Goal: Feedback & Contribution: Submit feedback/report problem

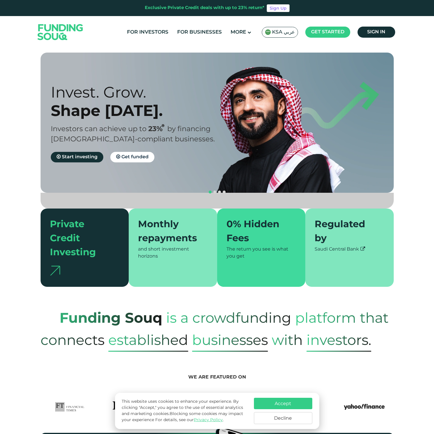
click at [284, 31] on span "KSA عربي" at bounding box center [283, 32] width 23 height 7
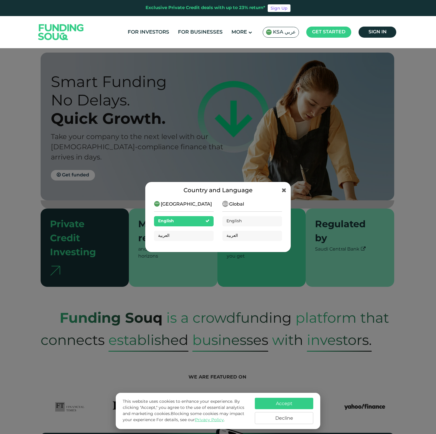
click at [168, 241] on div "Saudi Arabia English العربية" at bounding box center [184, 223] width 60 height 45
click at [172, 236] on div "العربية" at bounding box center [184, 236] width 60 height 10
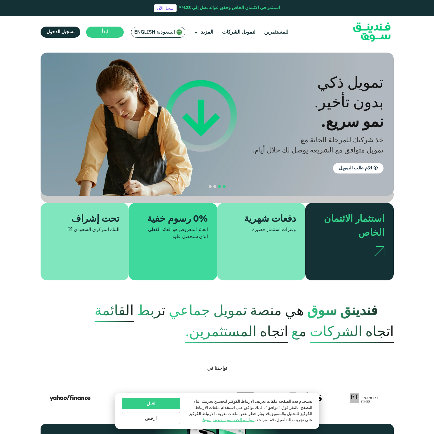
click at [224, 185] on span "navigation" at bounding box center [224, 186] width 3 height 3
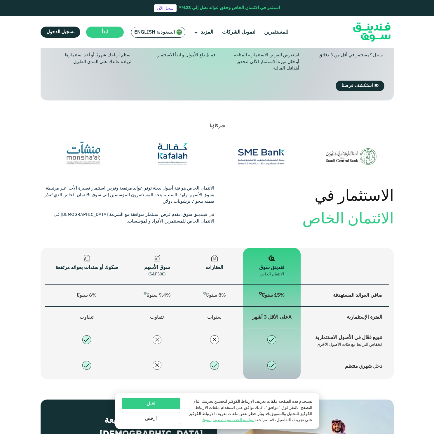
scroll to position [521, 0]
drag, startPoint x: 255, startPoint y: 306, endPoint x: 298, endPoint y: 308, distance: 43.0
click at [298, 308] on td "Aعلى الأقل 3 أشهر" at bounding box center [272, 318] width 58 height 22
click at [368, 334] on div "تنويع فعّال في الأصول الاستثمارية" at bounding box center [345, 338] width 75 height 8
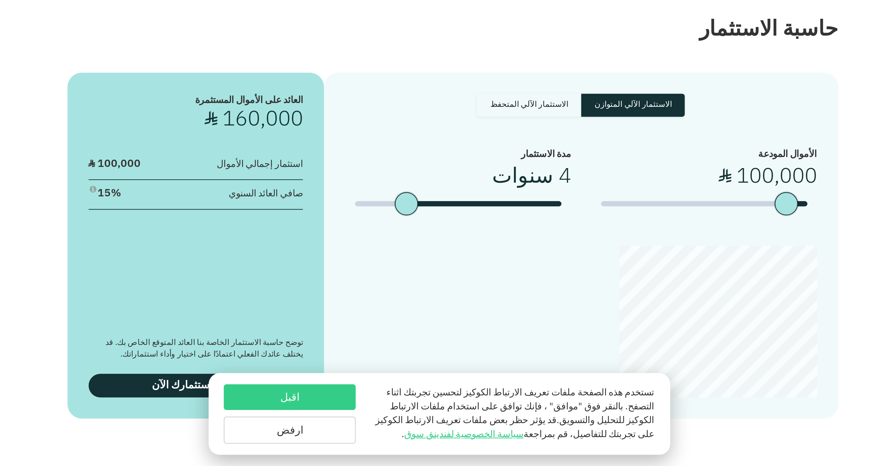
scroll to position [802, 0]
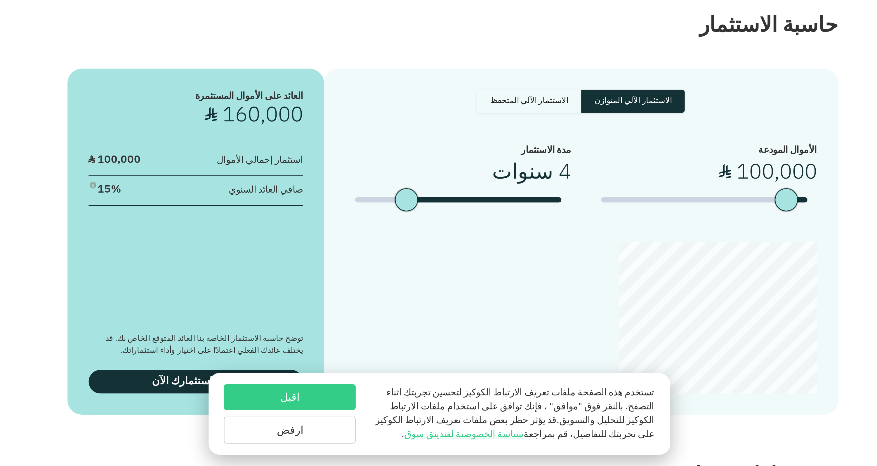
click at [343, 430] on button "اقبل" at bounding box center [372, 435] width 58 height 11
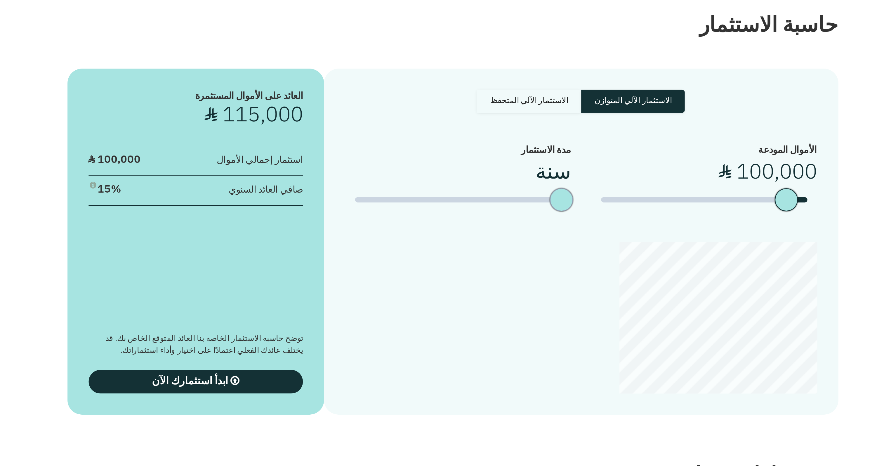
type tc-range-slider "2"
drag, startPoint x: 182, startPoint y: 78, endPoint x: 233, endPoint y: 78, distance: 51.4
click at [434, 343] on div "date slider" at bounding box center [475, 348] width 10 height 10
type tc-range-slider "10000"
drag, startPoint x: 350, startPoint y: 76, endPoint x: 352, endPoint y: 78, distance: 3.5
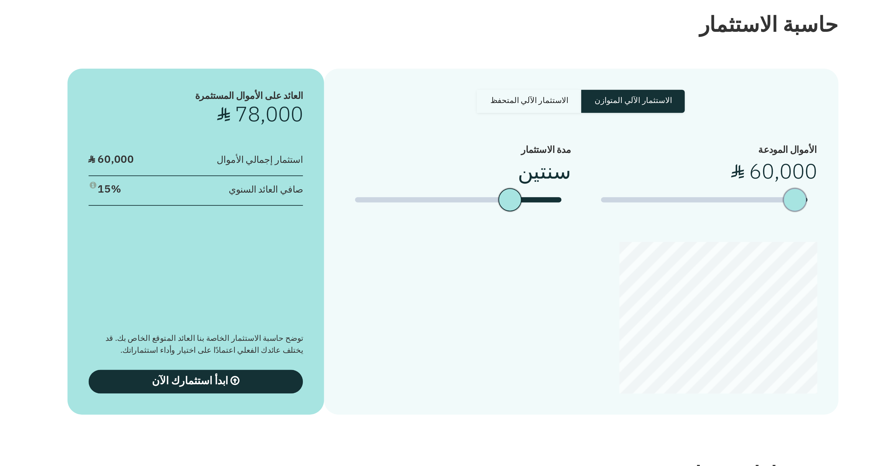
click at [434, 343] on div "amount slider" at bounding box center [596, 348] width 10 height 10
type tc-range-slider "10000"
click at [264, 244] on section "حاسبة الاستثمار الاستثمار الآلي المتوازن الاستثمار الآلي المتحفظ الأموال المودع…" at bounding box center [438, 354] width 877 height 220
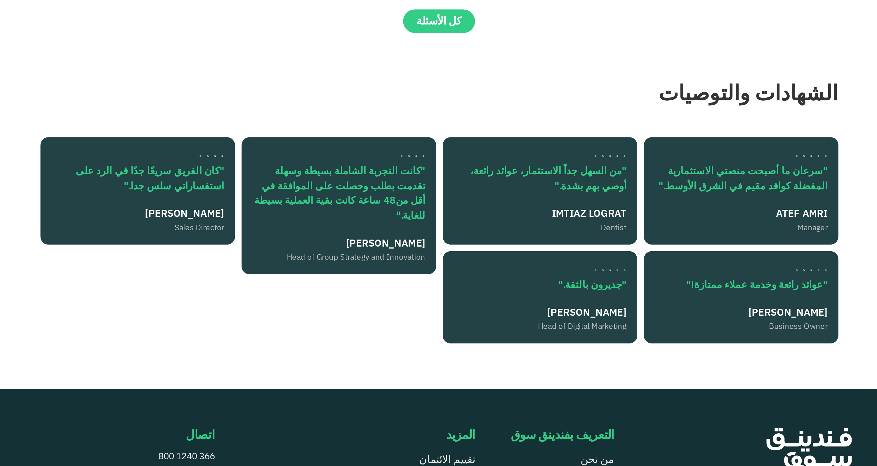
scroll to position [1173, 0]
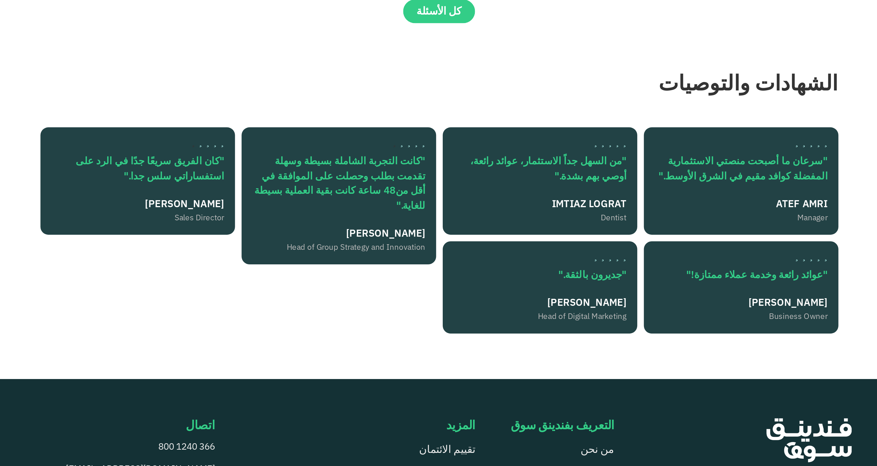
click at [336, 194] on button "ليش اختار فندينق سوق؟" at bounding box center [438, 202] width 353 height 17
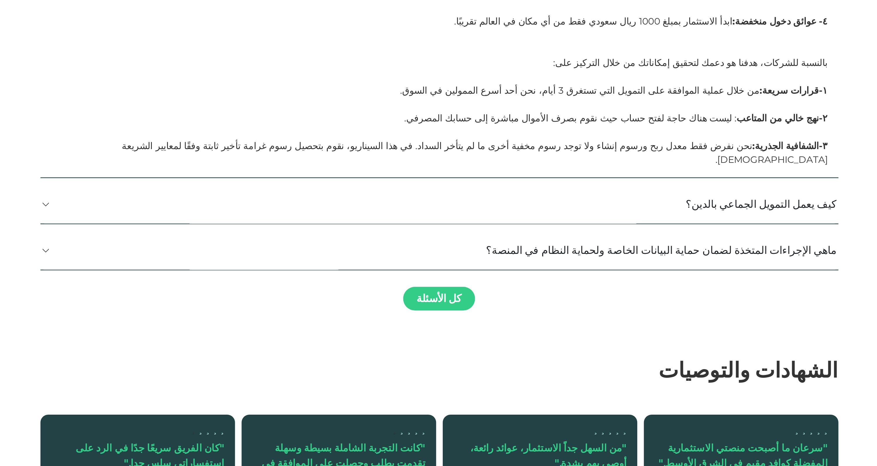
click at [336, 194] on button "ليش اختار فندينق سوق؟" at bounding box center [438, 202] width 353 height 17
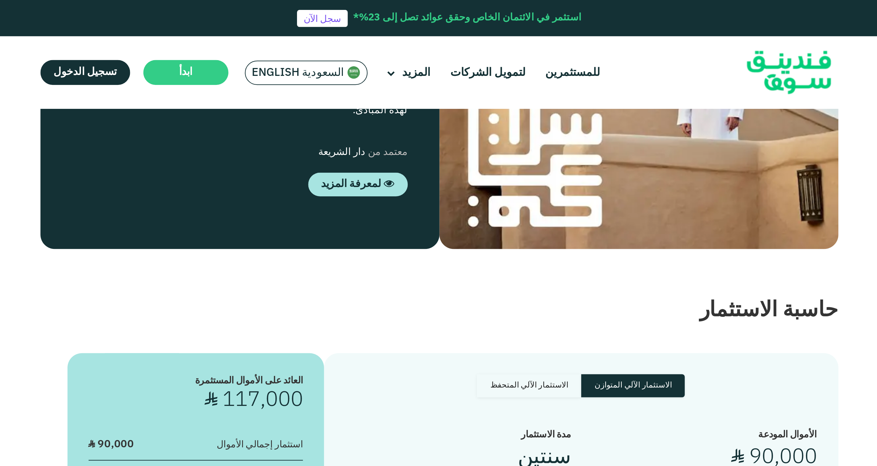
scroll to position [883, 0]
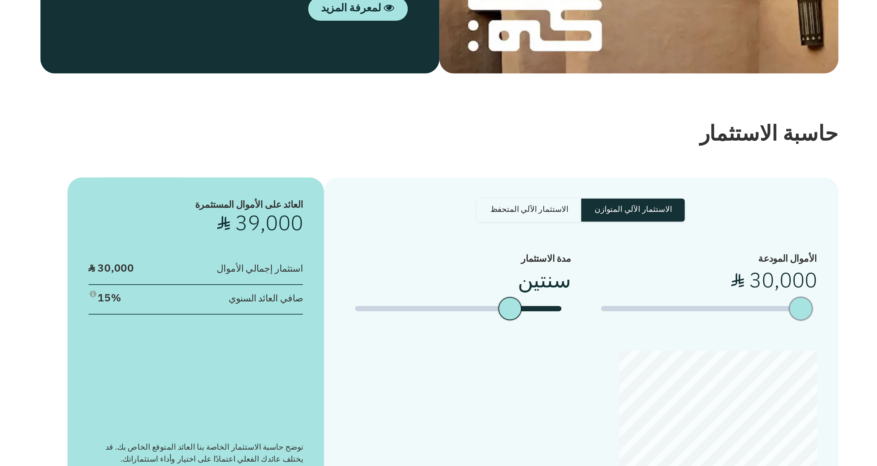
type tc-range-slider "10000"
drag, startPoint x: 349, startPoint y: 126, endPoint x: 357, endPoint y: 126, distance: 7.3
click at [434, 262] on div "amount slider" at bounding box center [600, 267] width 10 height 10
type tc-range-slider "10000"
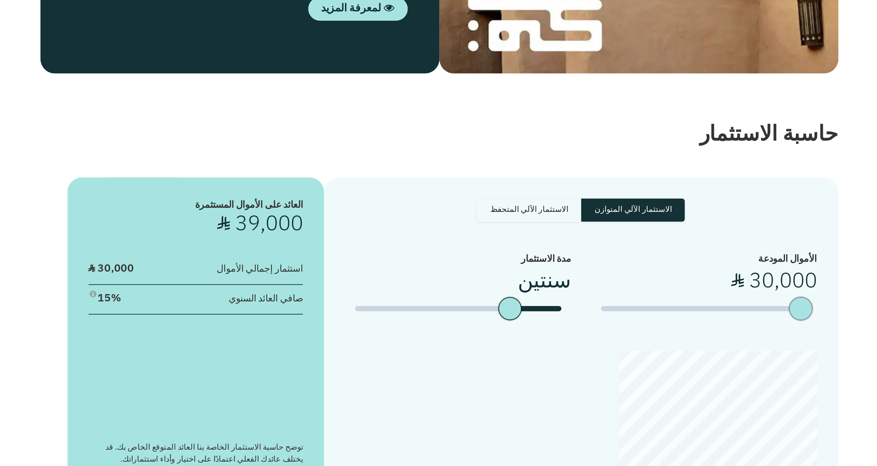
type tc-range-slider "10000"
drag, startPoint x: 351, startPoint y: 126, endPoint x: 356, endPoint y: 126, distance: 5.0
click at [434, 262] on div "amount slider" at bounding box center [600, 267] width 10 height 10
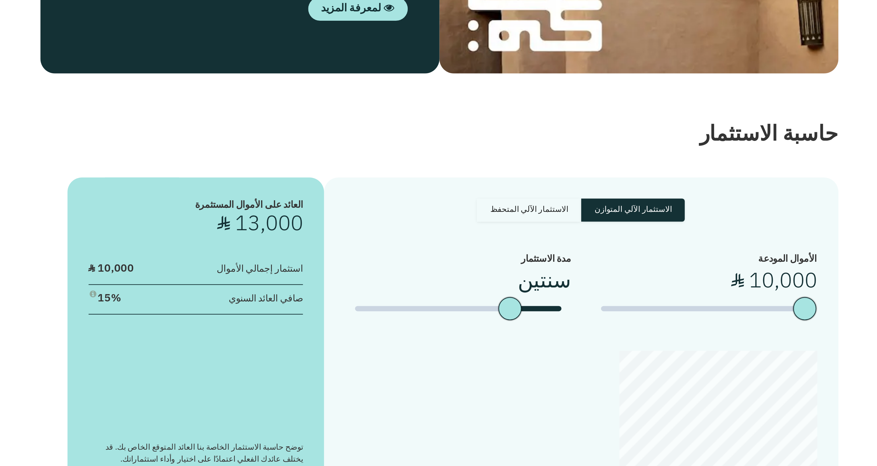
click at [387, 209] on div "الاستثمار الآلي المتوازن الاستثمار الآلي المتحفظ الأموال المودعة ʢ 10,000" at bounding box center [500, 285] width 227 height 153
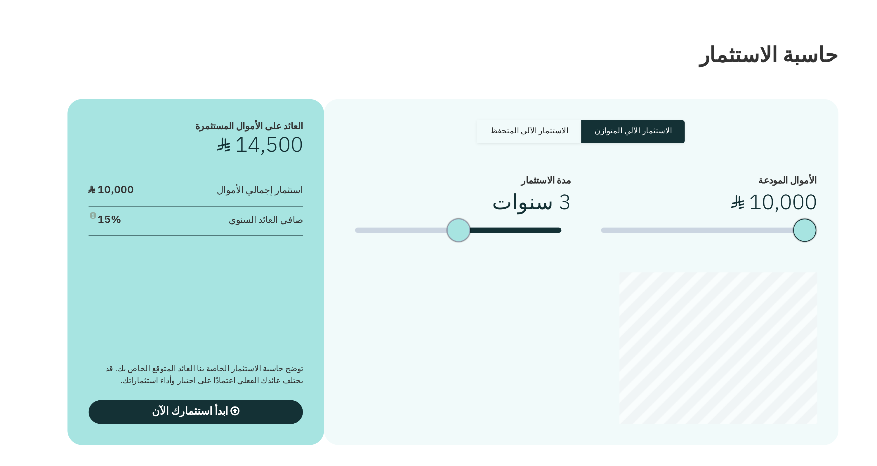
drag, startPoint x: 227, startPoint y: 91, endPoint x: 204, endPoint y: 91, distance: 23.4
click at [434, 262] on div "date slider" at bounding box center [447, 267] width 10 height 10
drag, startPoint x: 204, startPoint y: 91, endPoint x: 189, endPoint y: 91, distance: 14.3
click at [424, 262] on div "date slider" at bounding box center [429, 267] width 10 height 10
type tc-range-slider "5"
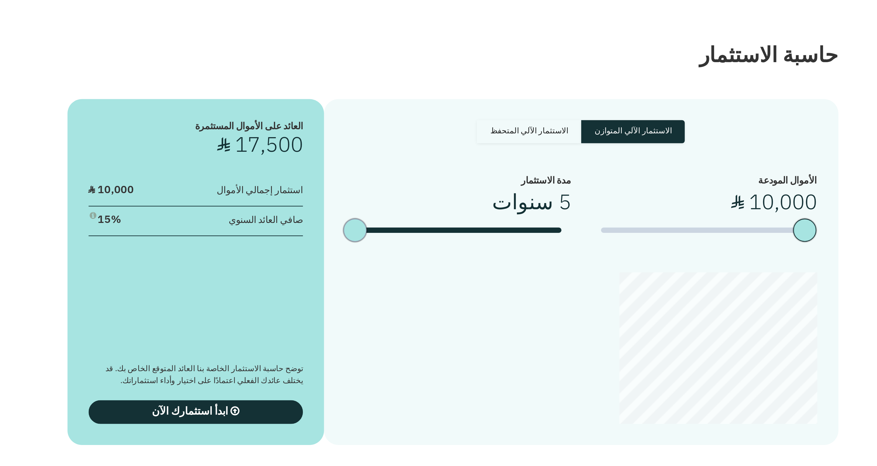
drag, startPoint x: 179, startPoint y: 90, endPoint x: 146, endPoint y: 90, distance: 33.6
click at [387, 209] on div "الاستثمار الآلي المتوازن الاستثمار الآلي المتحفظ الأموال المودعة ʢ 10,000" at bounding box center [500, 285] width 227 height 153
drag, startPoint x: 356, startPoint y: 92, endPoint x: 302, endPoint y: 90, distance: 53.8
click at [434, 262] on div "amount slider" at bounding box center [548, 267] width 10 height 10
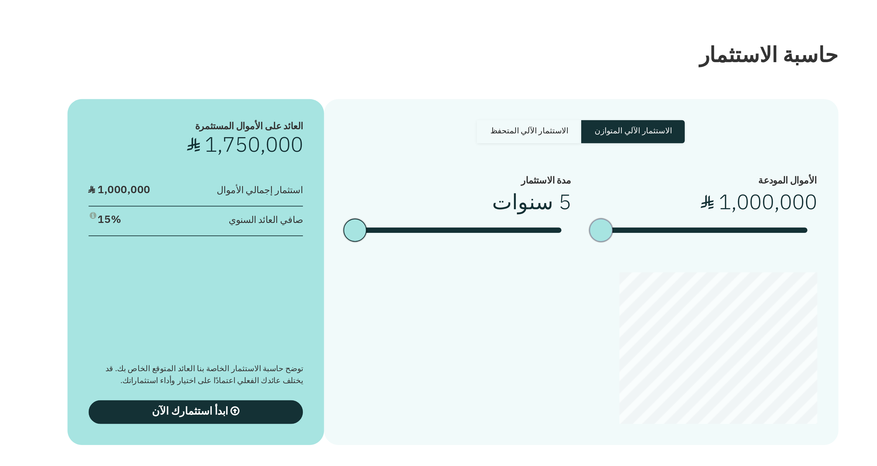
drag, startPoint x: 302, startPoint y: 90, endPoint x: 239, endPoint y: 87, distance: 62.8
click at [397, 242] on div "الأموال المودعة ʢ 1,000,000 مدة الاستثمار 5 سنوات" at bounding box center [501, 259] width 209 height 35
type tc-range-slider "810000"
click at [397, 286] on div at bounding box center [501, 319] width 209 height 67
click at [434, 218] on label "الاستثمار الآلي المتحفظ" at bounding box center [478, 223] width 46 height 10
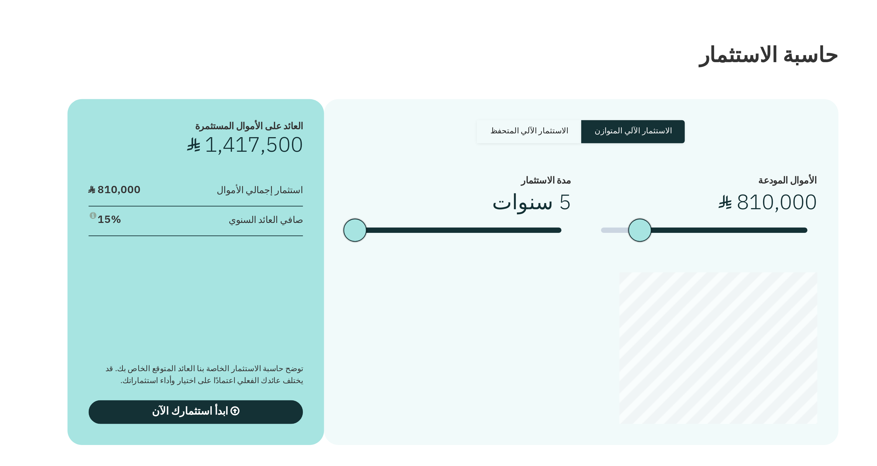
click at [434, 218] on input "الاستثمار الآلي المتحفظ" at bounding box center [545, 220] width 4 height 4
radio input "true"
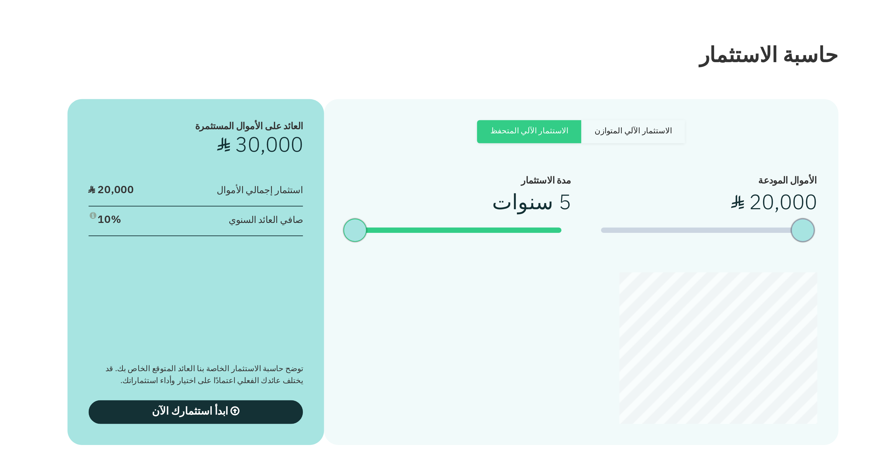
type tc-range-slider "10000"
drag, startPoint x: 287, startPoint y: 94, endPoint x: 357, endPoint y: 96, distance: 69.8
click at [434, 242] on div "الأموال المودعة ʢ 10,000" at bounding box center [556, 259] width 100 height 35
click at [434, 242] on div "الأموال المودعة ʢ 0" at bounding box center [556, 259] width 100 height 35
type tc-range-slider "10000"
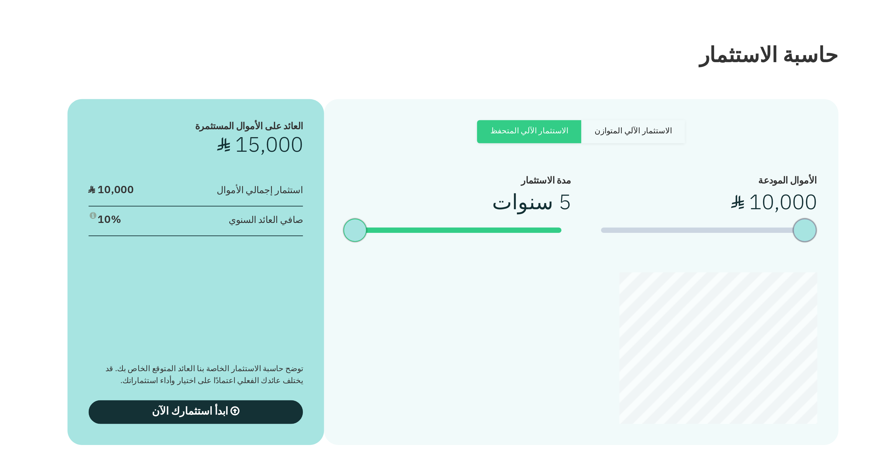
click at [434, 262] on div "amount slider" at bounding box center [600, 267] width 10 height 10
click at [434, 218] on label "الاستثمار الآلي المتوازن" at bounding box center [524, 223] width 46 height 10
click at [434, 218] on input "الاستثمار الآلي المتوازن" at bounding box center [545, 220] width 4 height 4
radio input "true"
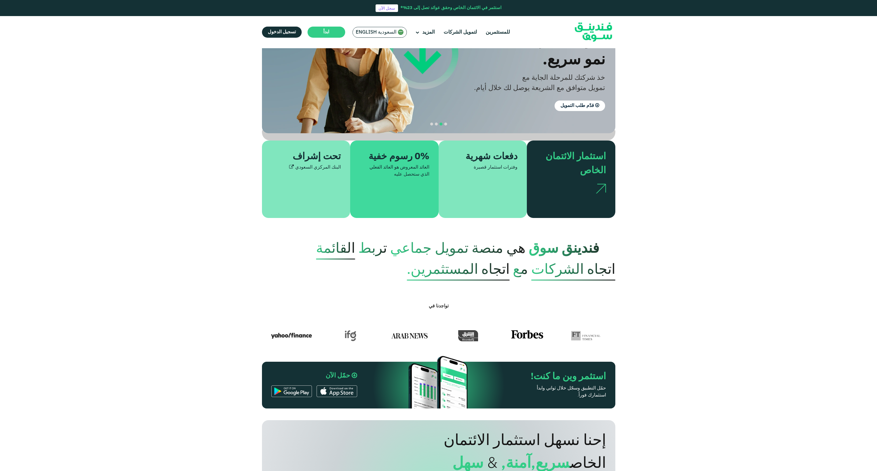
scroll to position [0, 0]
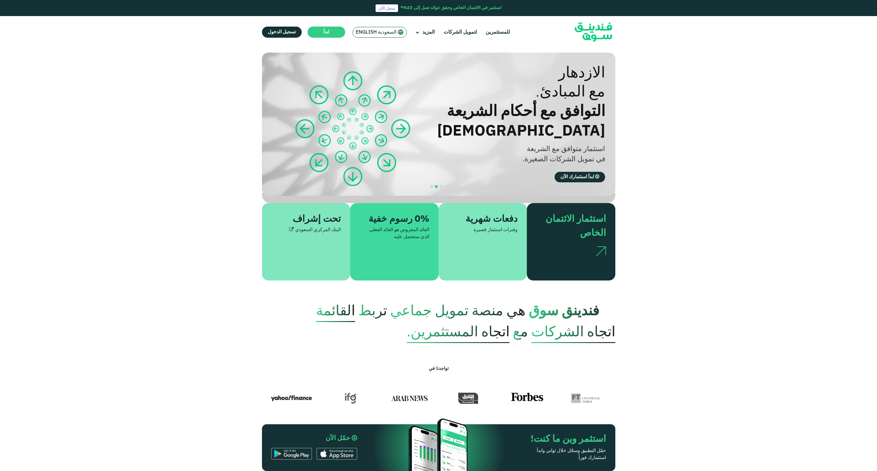
click at [434, 245] on div at bounding box center [571, 249] width 70 height 18
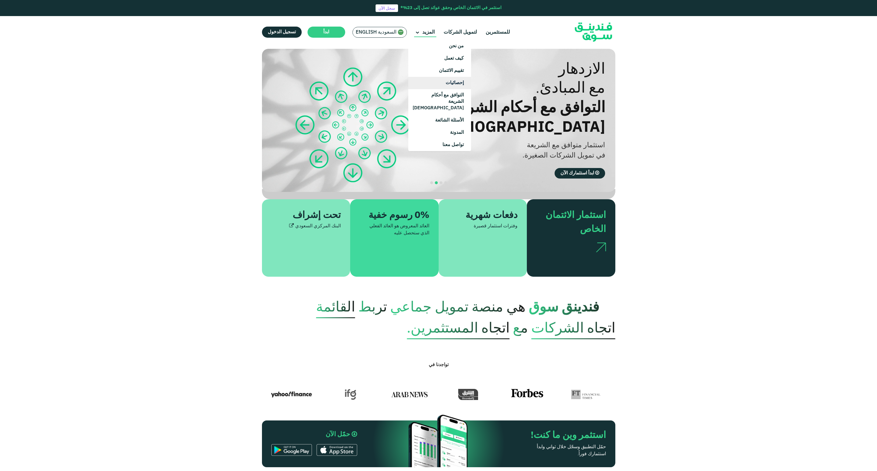
click at [434, 86] on link "إحصائيات" at bounding box center [439, 83] width 63 height 12
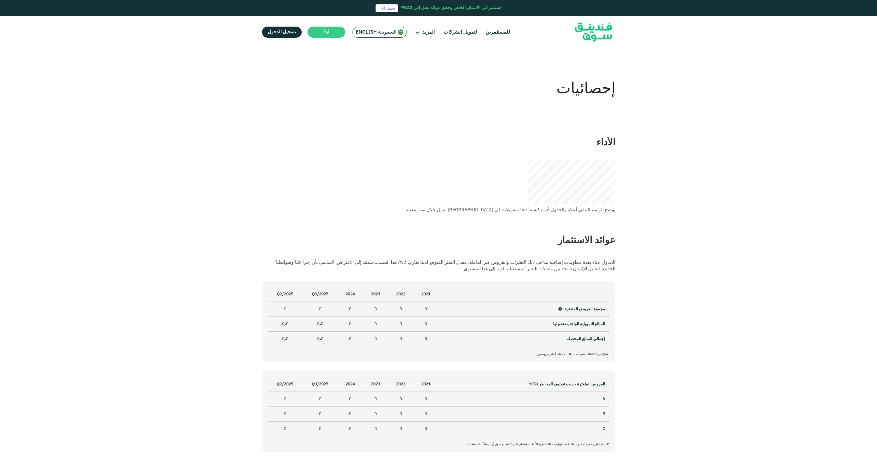
drag, startPoint x: 611, startPoint y: 212, endPoint x: 524, endPoint y: 210, distance: 86.8
click at [527, 209] on div "يوضح الرسم البياني أعلاه والجدول أدناه كيفية أداء التسهيلات في فندينق سوق خلال …" at bounding box center [438, 210] width 353 height 6
click at [505, 226] on div "عوائد الاستثمار الجدول أدناه يقدم معلومات إضافية بما في ذلك التعثرات والقروض غي…" at bounding box center [438, 344] width 353 height 239
click at [497, 34] on link "للمستثمرين" at bounding box center [497, 32] width 27 height 10
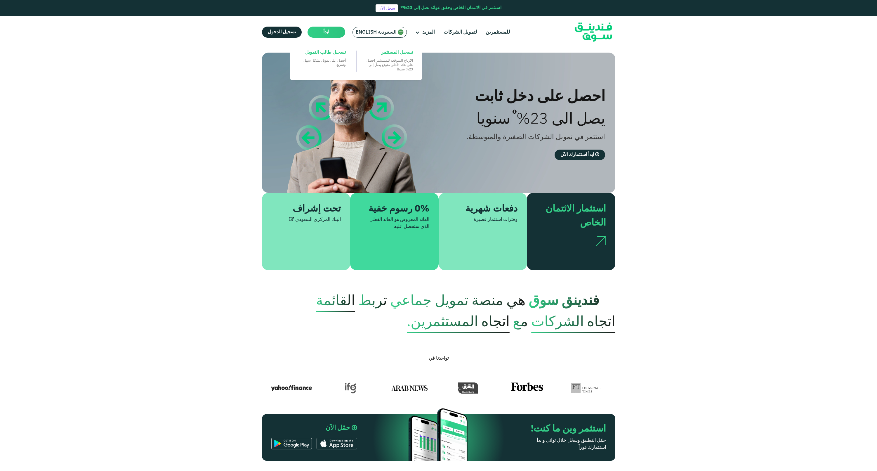
click at [318, 31] on main "ابدأ" at bounding box center [326, 32] width 38 height 11
click at [390, 53] on span "تسجيل المستثمر" at bounding box center [397, 52] width 32 height 6
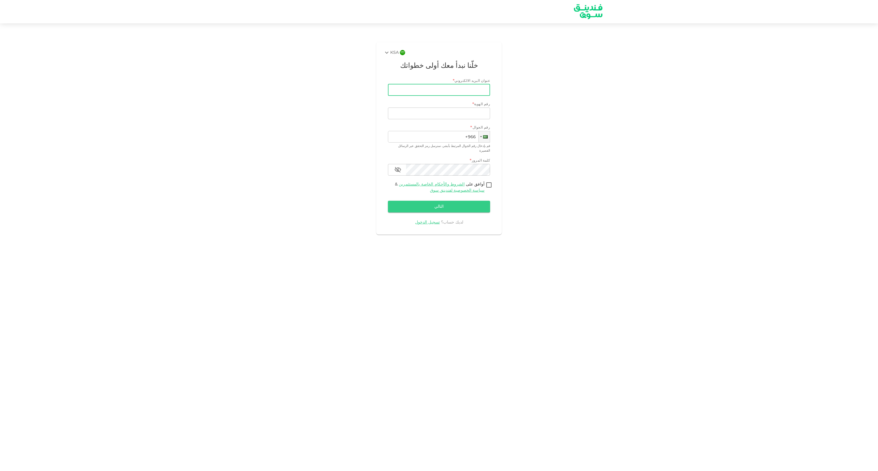
click at [468, 87] on input "عنوان البريد الالكتروني" at bounding box center [442, 90] width 96 height 12
type input "ش"
type input "a"
type input "[EMAIL_ADDRESS][DOMAIN_NAME]"
type input "1092699493"
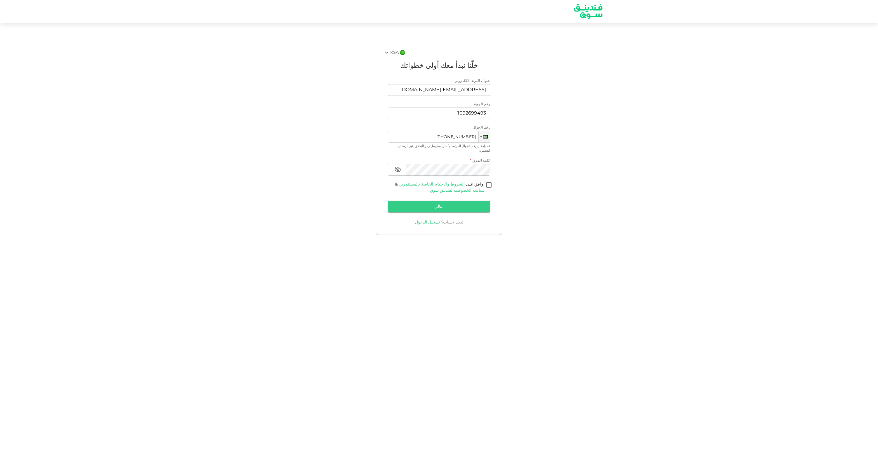
type input "[PHONE_NUMBER]"
click at [488, 181] on input "أوافق على الشروط والأحكام الخاصة بالمستثمرين & سياسة الخصوصية لفندينق سوق" at bounding box center [489, 185] width 9 height 8
checkbox input "true"
click at [455, 201] on button "التالي" at bounding box center [439, 207] width 102 height 12
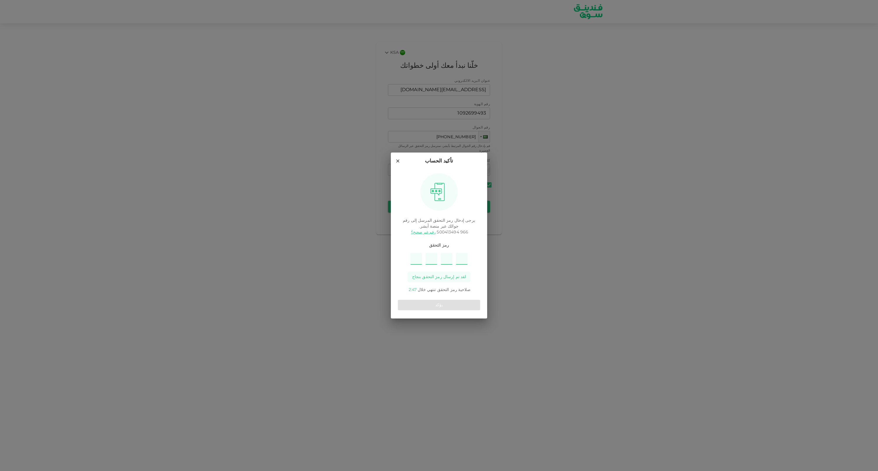
type input "6"
type input "2"
type input "5"
type input "1"
click at [448, 305] on button "يؤكد" at bounding box center [439, 305] width 82 height 11
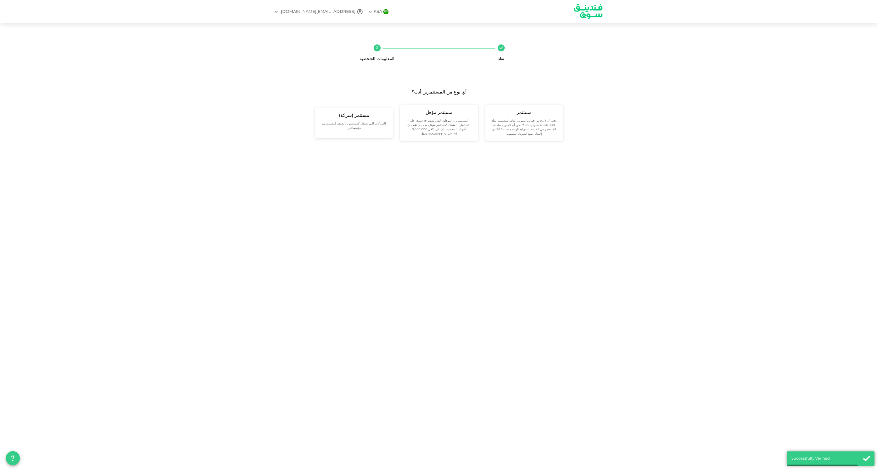
click at [276, 13] on icon at bounding box center [276, 11] width 7 height 7
click at [322, 11] on div at bounding box center [439, 235] width 878 height 471
click at [322, 11] on div "ab.a.h@hotmail.com" at bounding box center [318, 12] width 75 height 6
click at [345, 12] on div at bounding box center [439, 235] width 878 height 471
click at [367, 11] on div "KSA" at bounding box center [374, 11] width 15 height 7
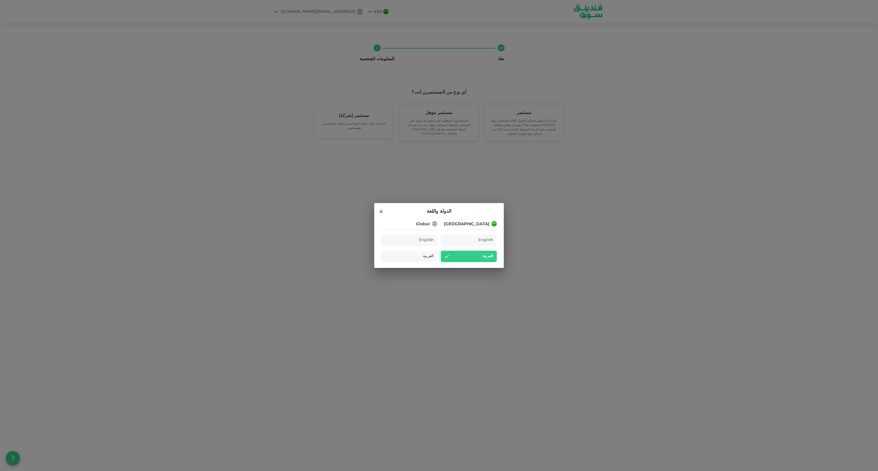
click at [382, 213] on icon at bounding box center [381, 211] width 3 height 3
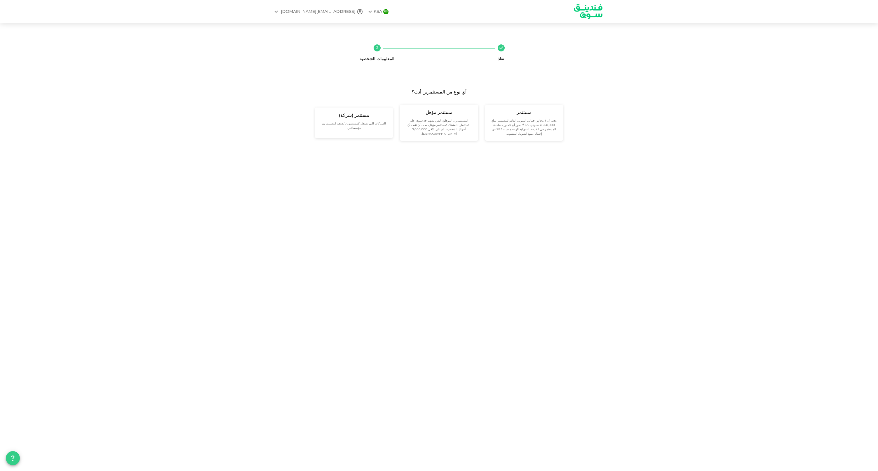
click at [591, 13] on img at bounding box center [588, 11] width 44 height 22
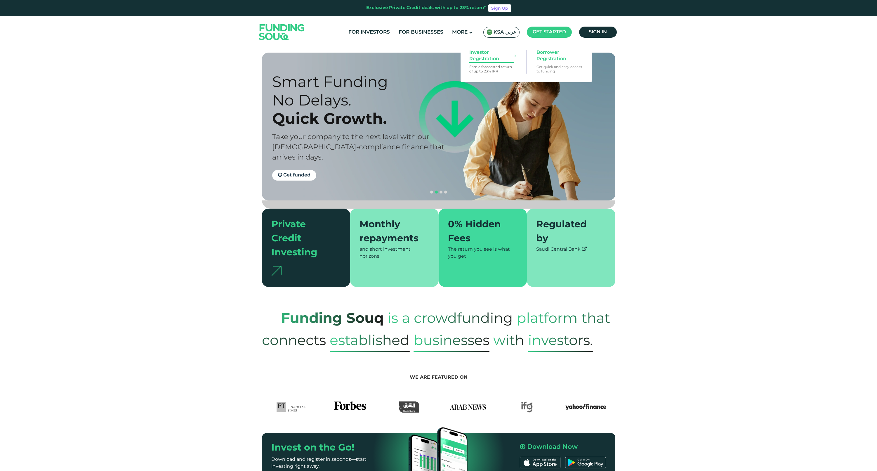
click at [490, 60] on span "Investor Registration" at bounding box center [491, 55] width 45 height 13
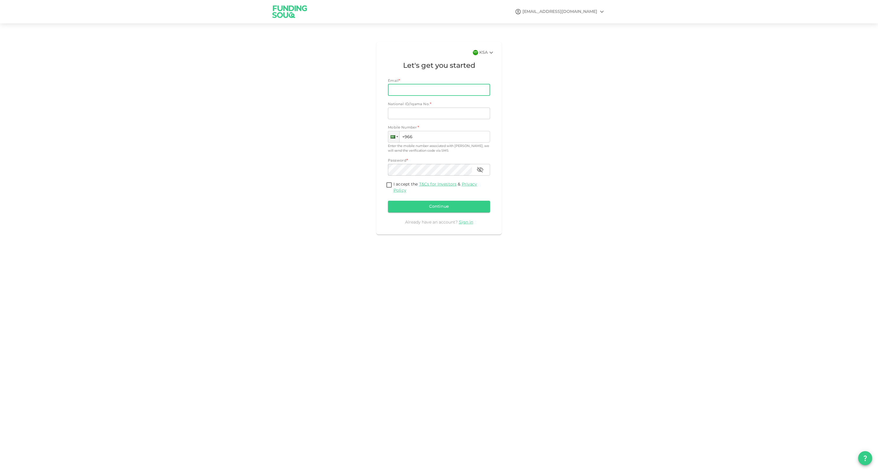
click at [425, 94] on input "Email" at bounding box center [436, 90] width 96 height 12
type input "[EMAIL_ADDRESS][DOMAIN_NAME]"
type input "1092699493"
type input "[PHONE_NUMBER]"
click at [389, 183] on input "I accept the T&Cs for Investors & Privacy Policy" at bounding box center [389, 185] width 9 height 8
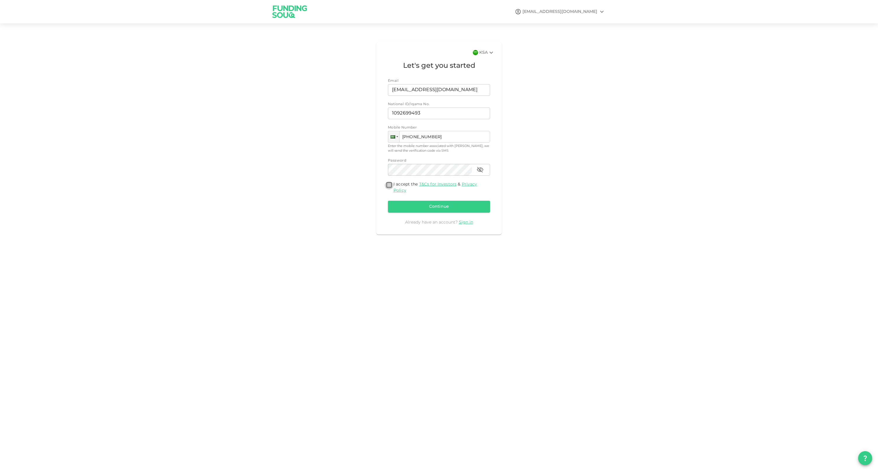
checkbox input "true"
click at [437, 205] on button "Continue" at bounding box center [439, 207] width 102 height 12
click at [567, 13] on div "ab.a.h@hotmail.com" at bounding box center [560, 12] width 75 height 6
click at [573, 27] on div "Sign Out" at bounding box center [568, 26] width 19 height 6
click at [573, 27] on div "ab.a.h@hotmail.com KSA Let's get you started Email Email xbodz96@gmail.com Emai…" at bounding box center [439, 235] width 878 height 471
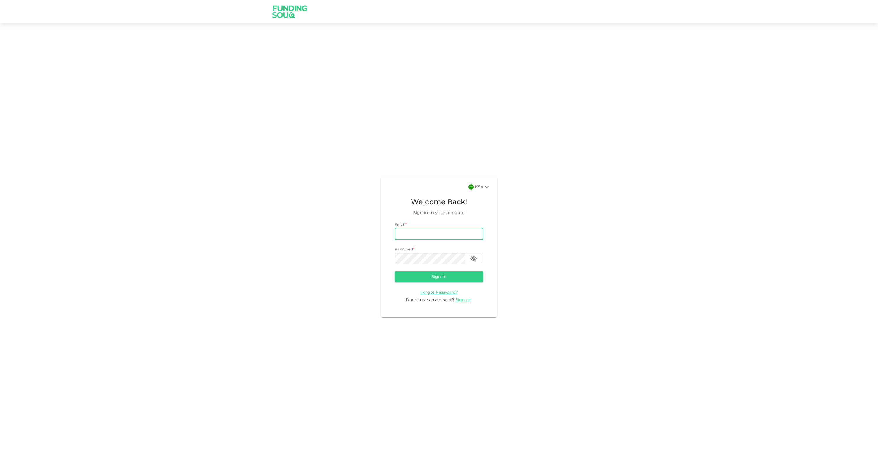
click at [427, 235] on input "email" at bounding box center [439, 234] width 89 height 12
click at [423, 234] on input "email" at bounding box center [439, 234] width 89 height 12
type input "ab.a.h@hotmail.com"
click at [437, 276] on button "Sign in" at bounding box center [439, 276] width 89 height 11
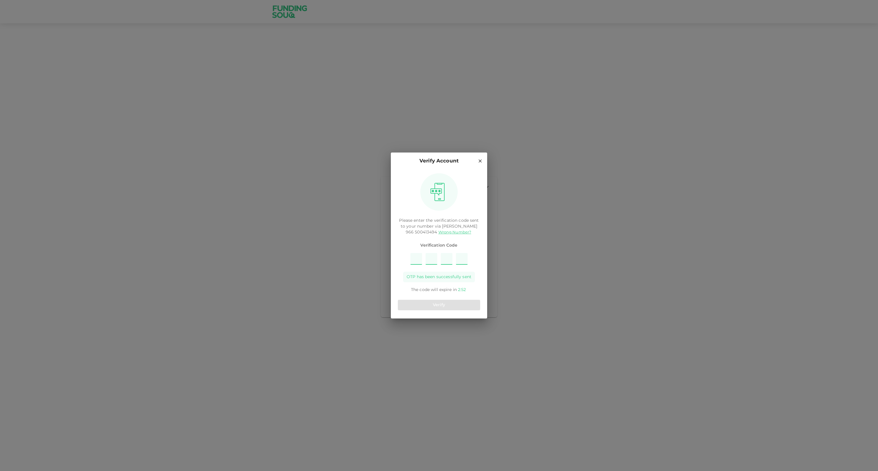
type input "6"
type input "4"
type input "8"
type input "7"
click at [438, 302] on button "Verify" at bounding box center [439, 305] width 82 height 11
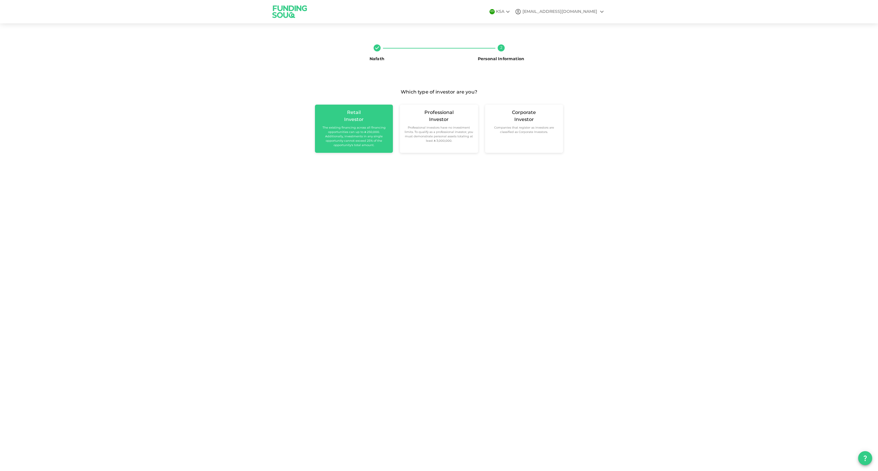
click at [353, 140] on small "The existing financing across all financing opportunities can up to ʢ 250,000. …" at bounding box center [354, 137] width 69 height 22
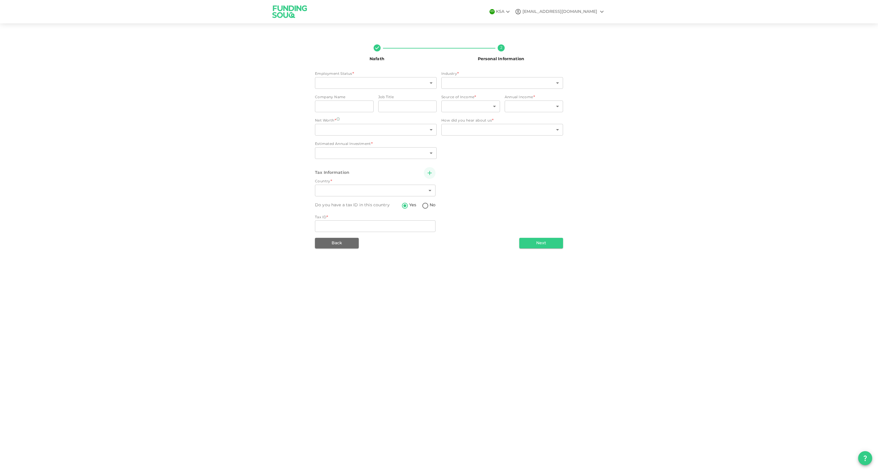
click at [603, 9] on icon at bounding box center [602, 11] width 7 height 7
click at [282, 16] on div at bounding box center [439, 235] width 878 height 471
click at [350, 241] on button "Back" at bounding box center [337, 243] width 44 height 11
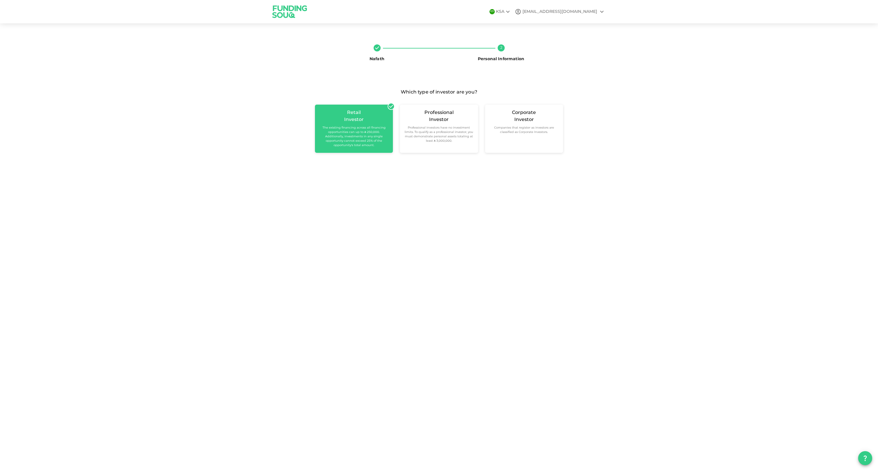
click at [563, 13] on div "ab.a.h@hotmail.com" at bounding box center [560, 12] width 75 height 6
click at [568, 32] on div "Sign Out" at bounding box center [565, 26] width 28 height 12
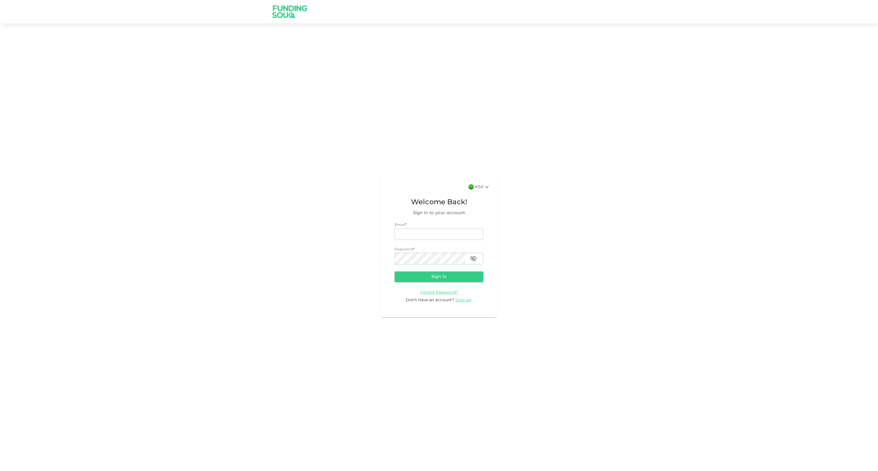
click at [438, 310] on div "KSA Welcome Back! Sign in to your account Email * email email Password * passwo…" at bounding box center [439, 246] width 117 height 140
click at [464, 300] on span "Sign up" at bounding box center [463, 300] width 16 height 4
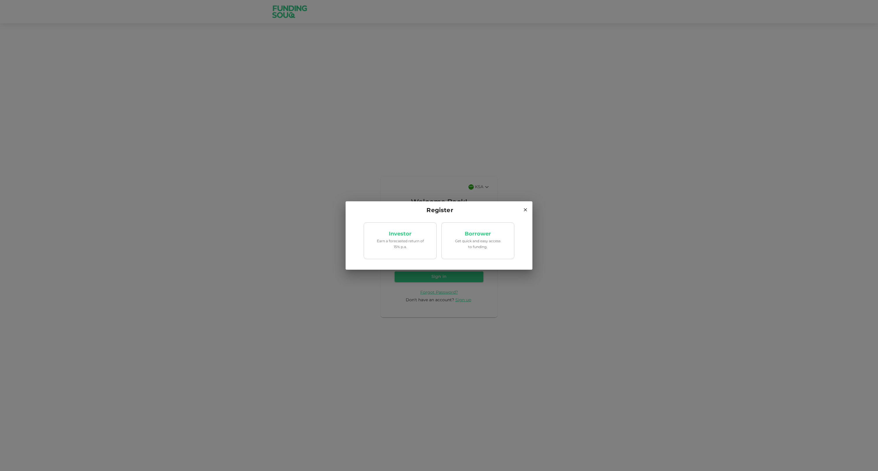
click at [526, 210] on icon at bounding box center [525, 209] width 3 height 3
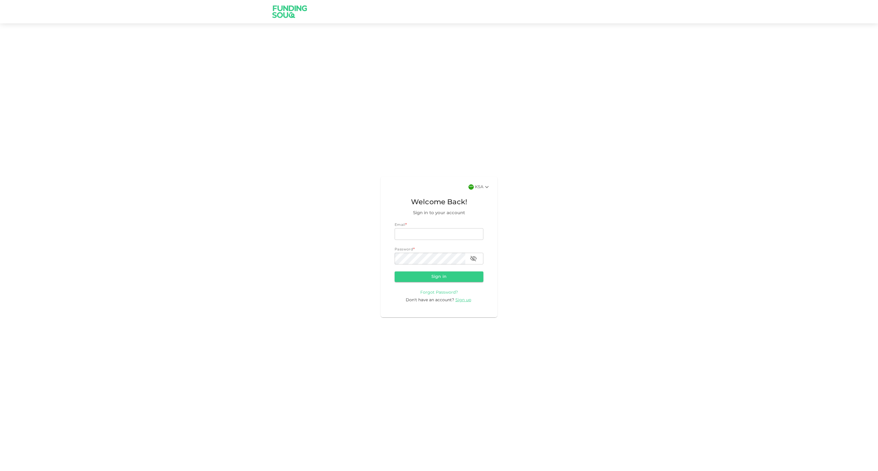
click at [448, 290] on span "Forgot Password?" at bounding box center [439, 292] width 38 height 4
click at [423, 278] on button "Back" at bounding box center [416, 279] width 42 height 11
click at [289, 13] on img at bounding box center [290, 11] width 44 height 23
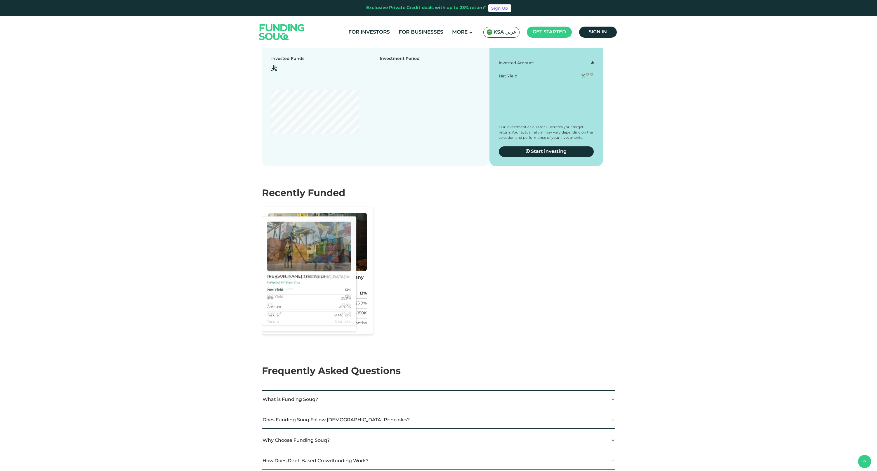
scroll to position [1617, 0]
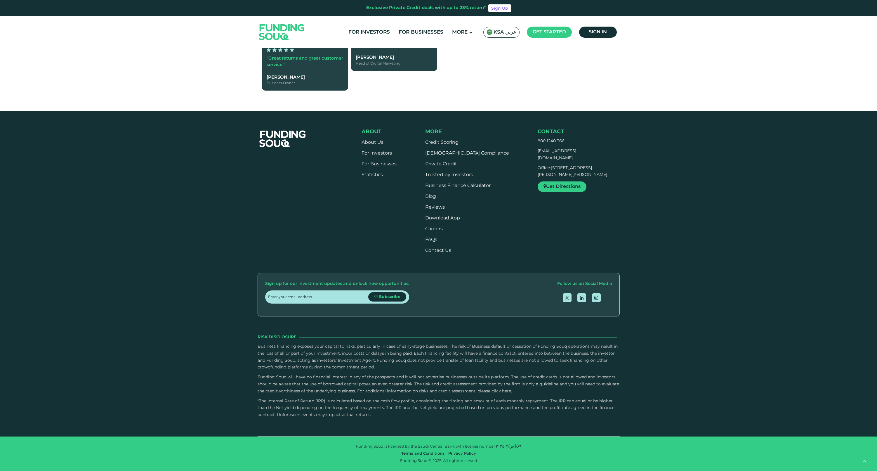
type tc-range-slider "4"
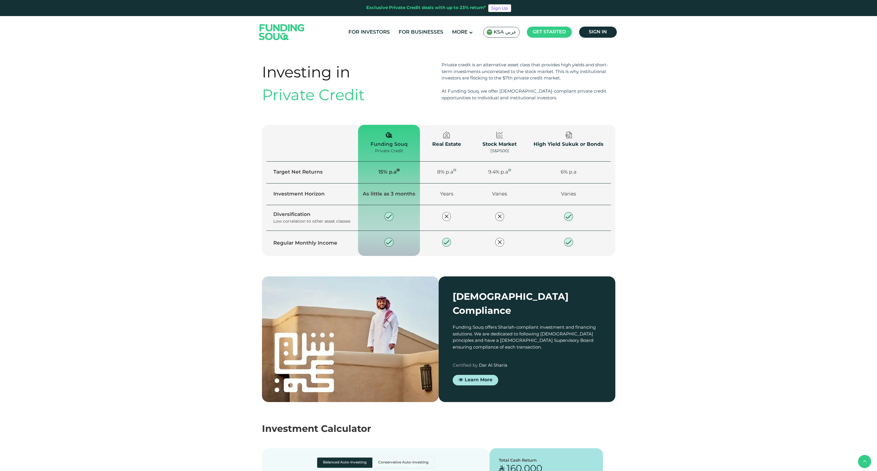
scroll to position [0, 0]
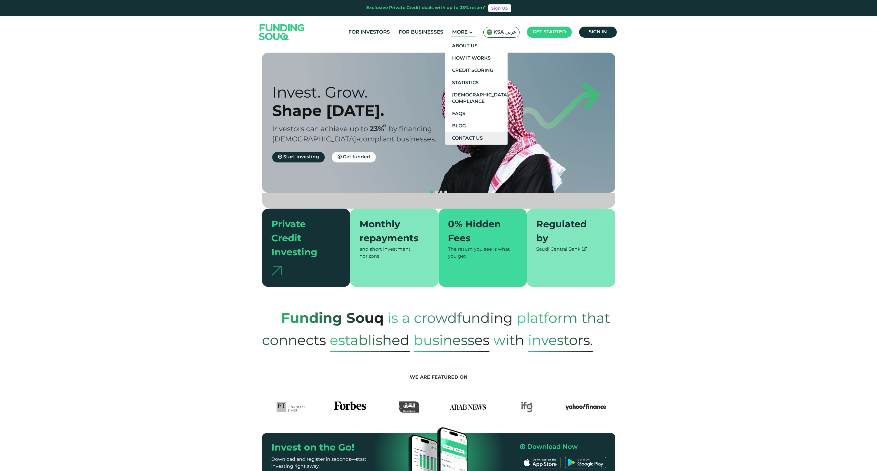
click at [469, 138] on link "Contact Us" at bounding box center [476, 138] width 63 height 12
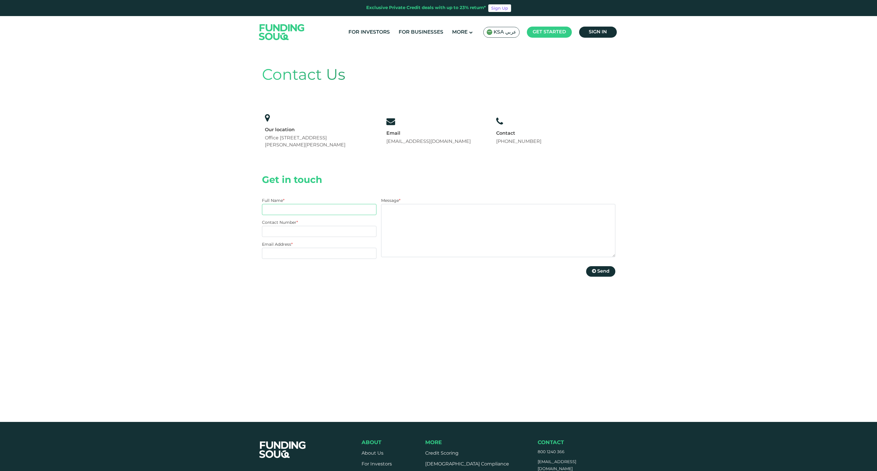
click at [352, 212] on input "Full Name *" at bounding box center [319, 209] width 115 height 11
type input "Abdullah Alhussain"
type input "966500413494"
type input "ab-a-h@hotmail.com"
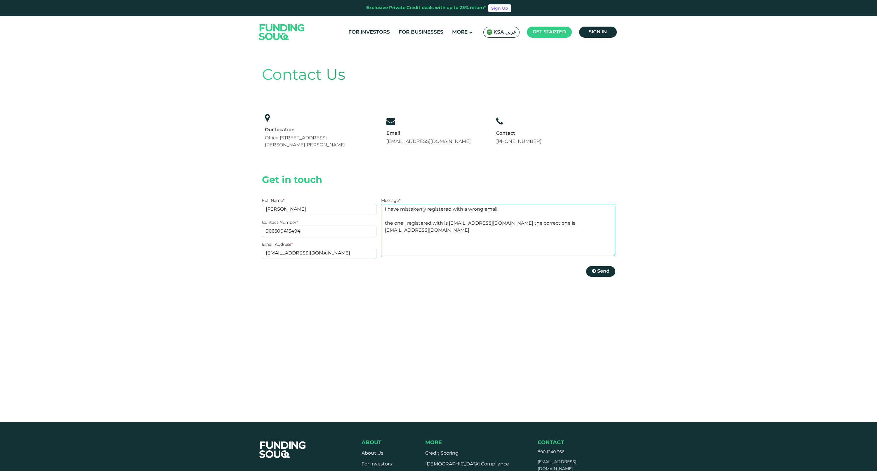
type textarea "I have mistakenly registered with a wrong email. the one I registered with is a…"
click at [601, 271] on span "Send" at bounding box center [603, 271] width 12 height 4
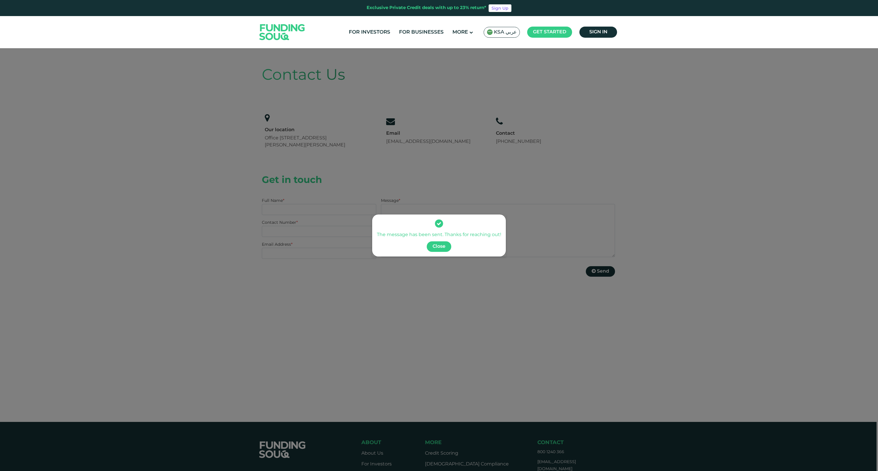
drag, startPoint x: 407, startPoint y: 233, endPoint x: 491, endPoint y: 234, distance: 84.1
click at [491, 234] on div "The message has been sent. Thanks for reaching out!" at bounding box center [439, 234] width 124 height 7
click at [510, 268] on div "The message has been sent. Thanks for reaching out! Close" at bounding box center [439, 235] width 878 height 471
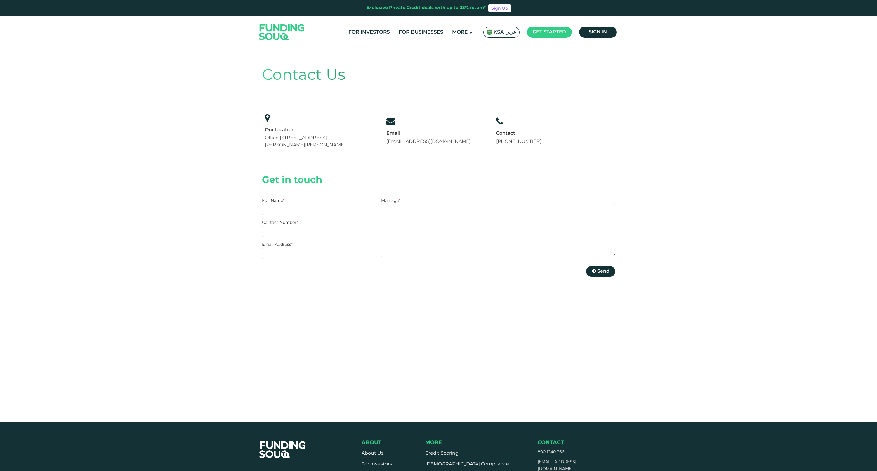
drag, startPoint x: 160, startPoint y: 164, endPoint x: 185, endPoint y: 106, distance: 63.1
